Goal: Check status: Check status

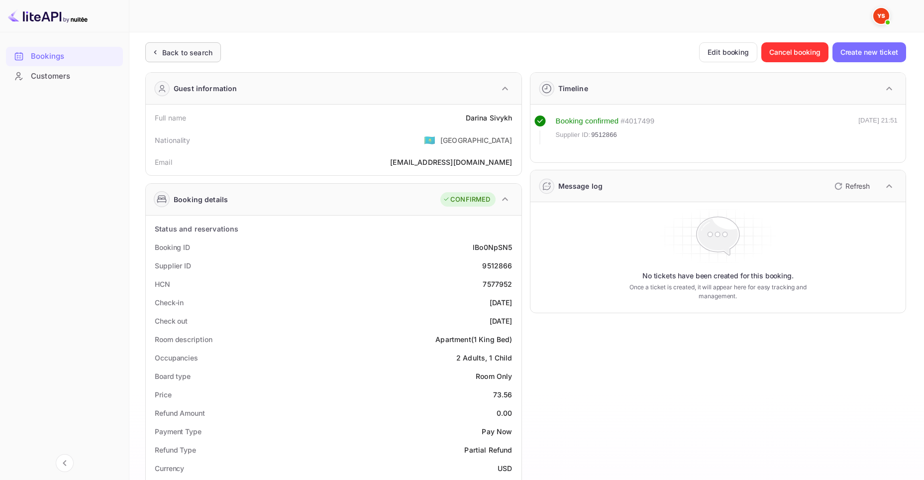
click at [181, 45] on div "Back to search" at bounding box center [183, 52] width 76 height 20
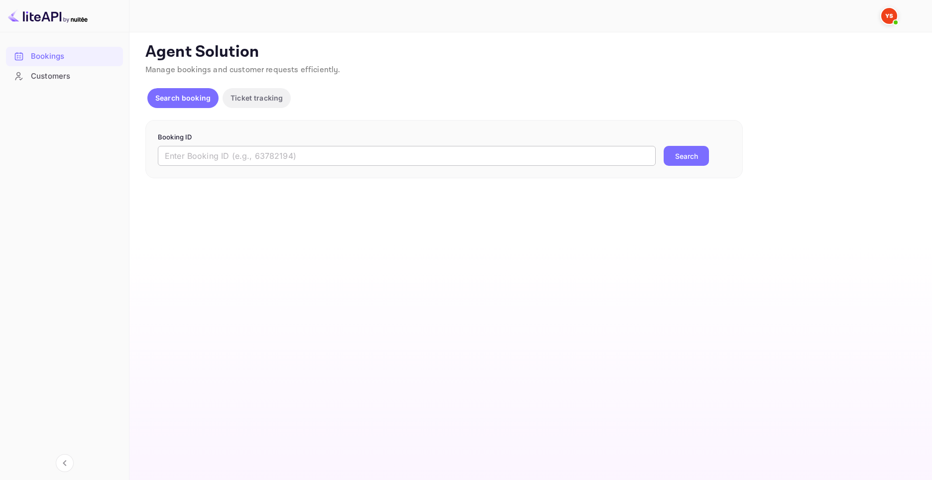
click at [349, 144] on form "Booking ID ​ Search" at bounding box center [444, 149] width 572 height 34
click at [351, 152] on input "text" at bounding box center [407, 156] width 498 height 20
paste input "9560262"
type input "9560262"
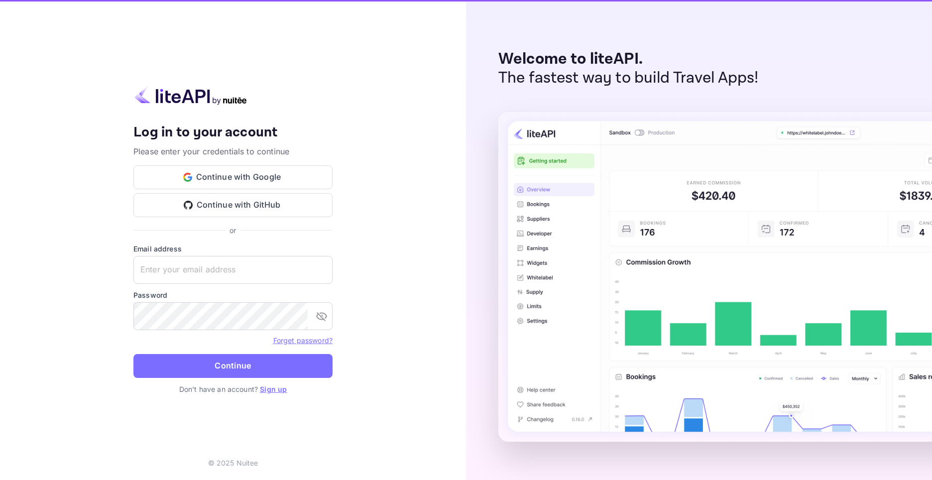
type input "[EMAIL_ADDRESS][DOMAIN_NAME]"
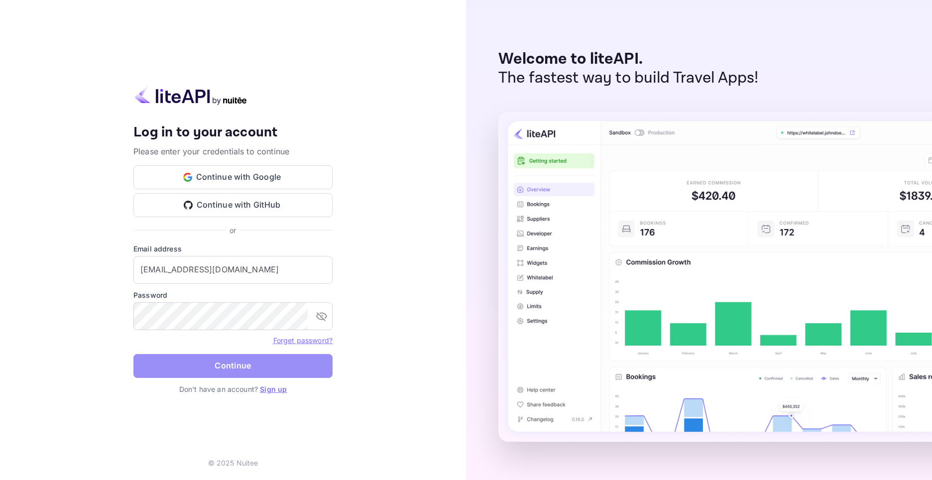
click at [252, 365] on button "Continue" at bounding box center [232, 366] width 199 height 24
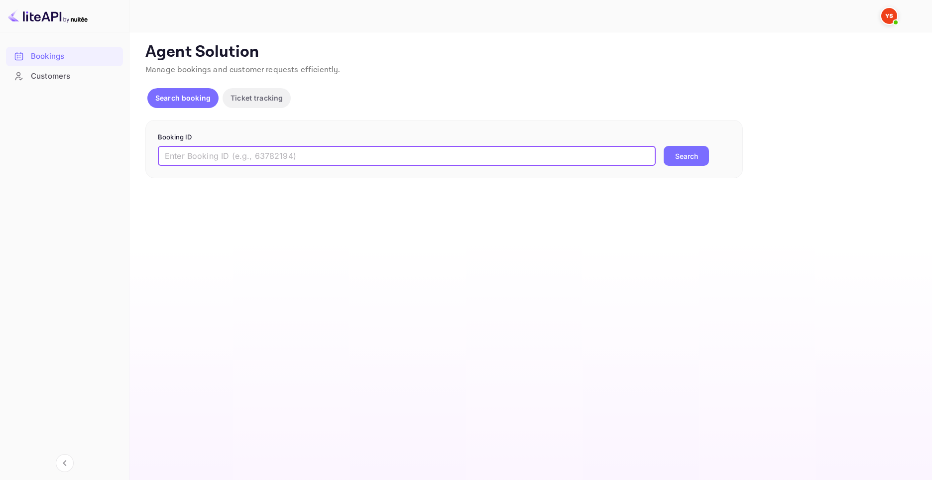
click at [344, 156] on input "text" at bounding box center [407, 156] width 498 height 20
paste input "9560262"
type input "9560262"
click at [692, 153] on button "Search" at bounding box center [686, 156] width 45 height 20
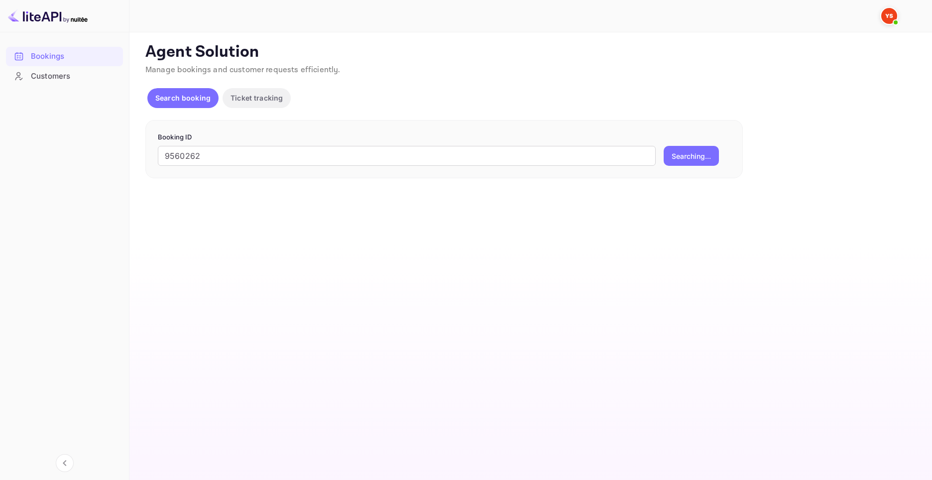
click at [205, 283] on main "Unsaved Changes Ticket Affiliate URL [URL][DOMAIN_NAME] Business partner name N…" at bounding box center [530, 256] width 802 height 448
click at [334, 151] on input "9560262" at bounding box center [407, 156] width 498 height 20
